Goal: Transaction & Acquisition: Purchase product/service

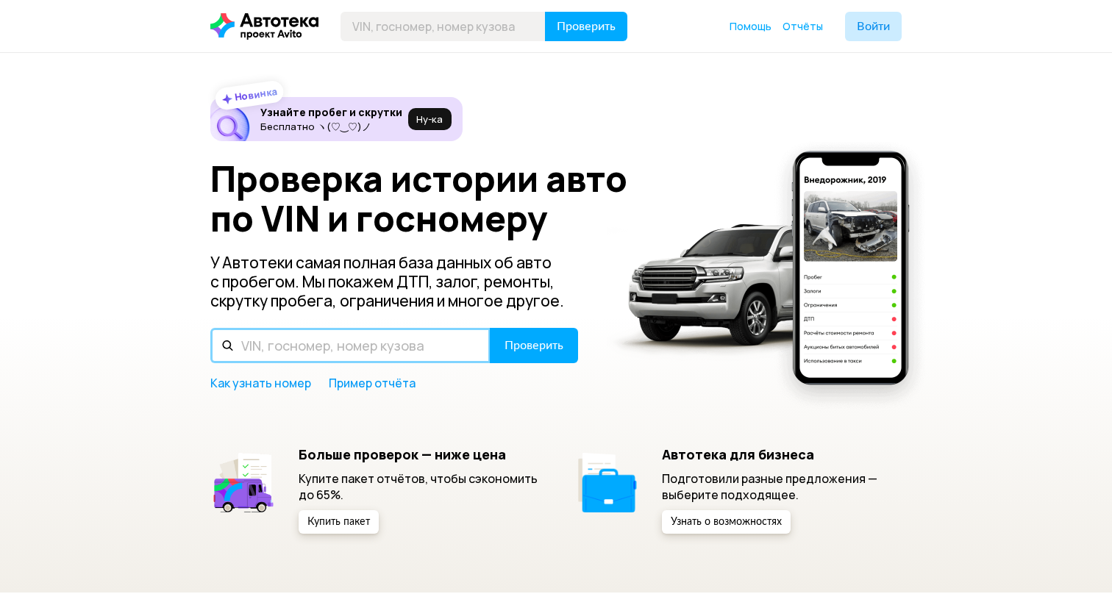
click at [352, 356] on input "text" at bounding box center [350, 345] width 280 height 35
paste input "[US_VEHICLE_IDENTIFICATION_NUMBER]"
type input "[US_VEHICLE_IDENTIFICATION_NUMBER]"
click at [490, 328] on button "Проверить" at bounding box center [534, 345] width 88 height 35
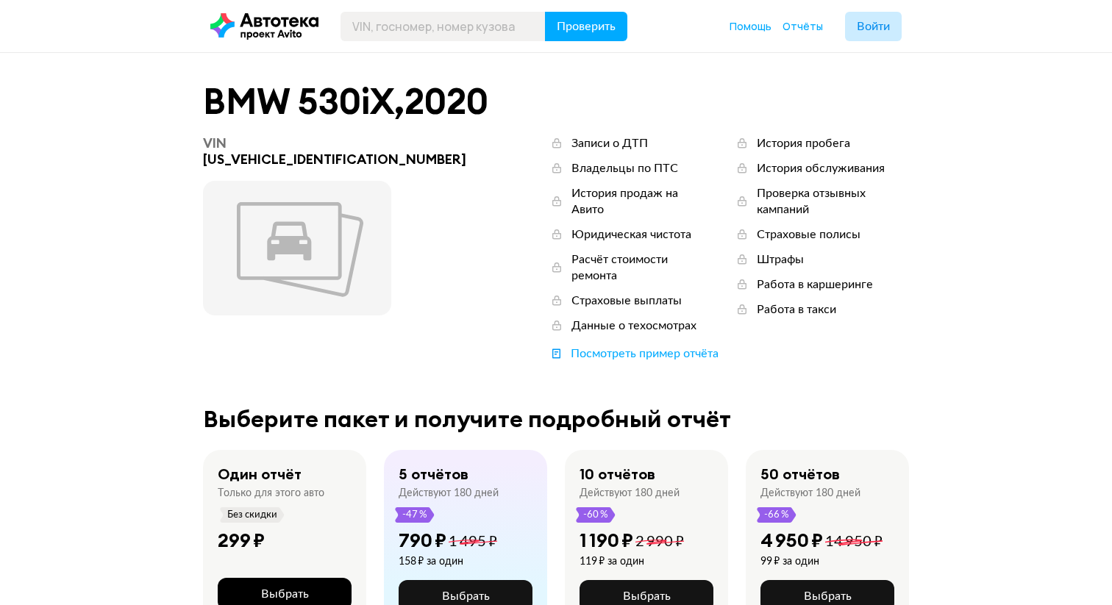
click at [270, 588] on span "Выбрать" at bounding box center [285, 594] width 48 height 12
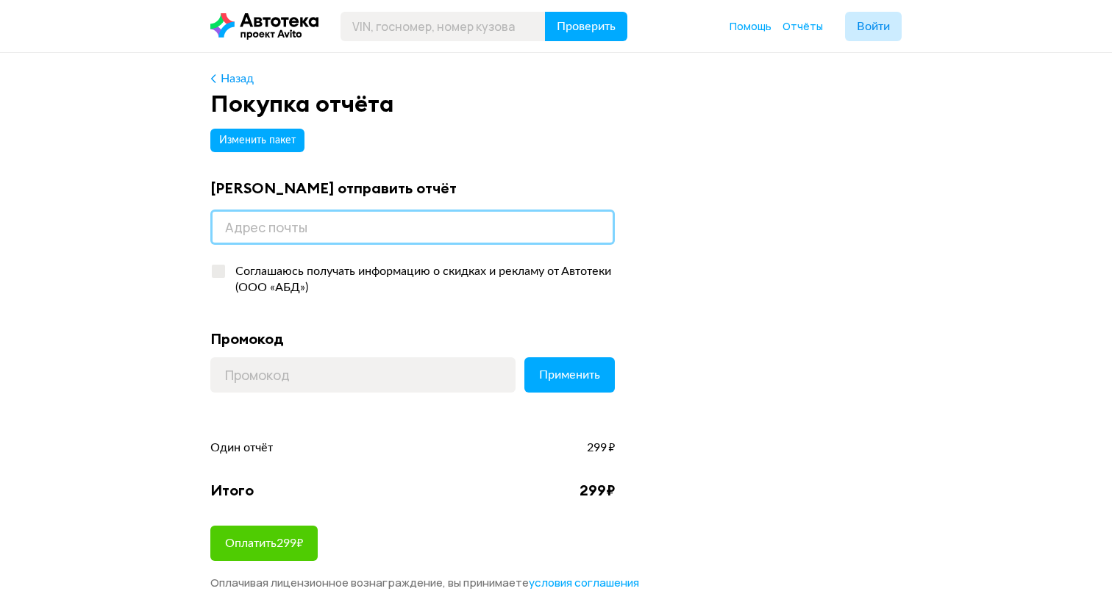
click at [315, 229] on input "email" at bounding box center [412, 227] width 404 height 35
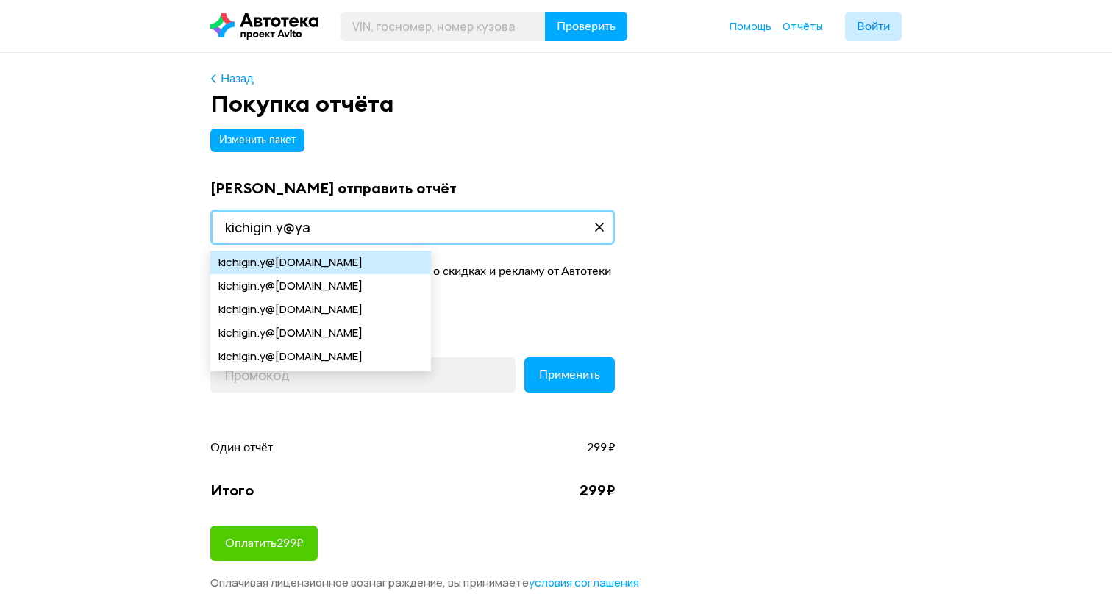
type input "[EMAIL_ADDRESS][DOMAIN_NAME]"
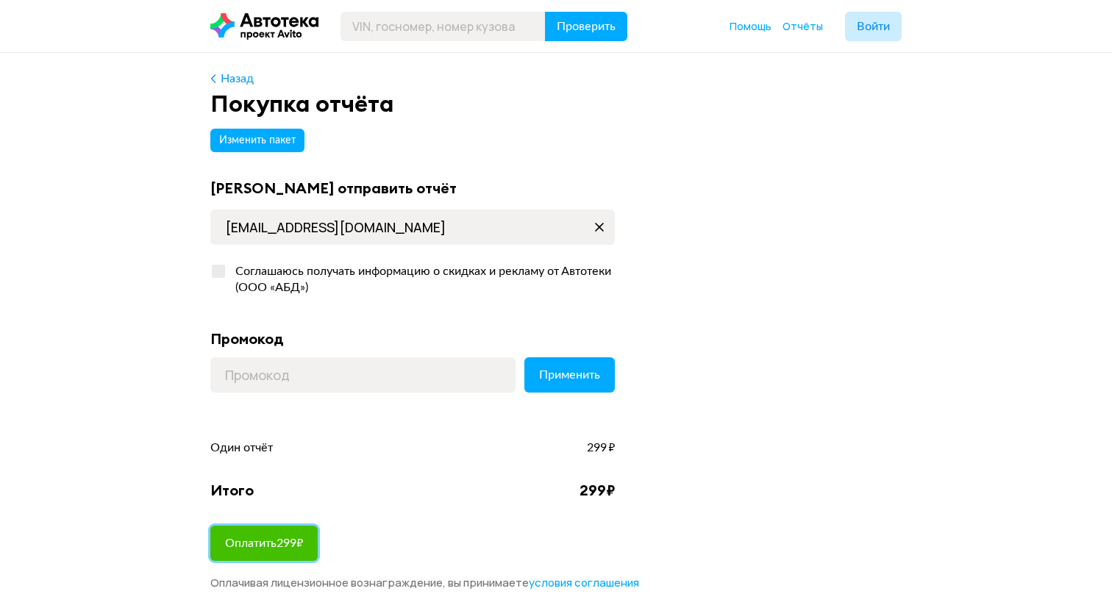
click at [287, 533] on button "Оплатить 299 ₽" at bounding box center [263, 543] width 107 height 35
